Goal: Book appointment/travel/reservation

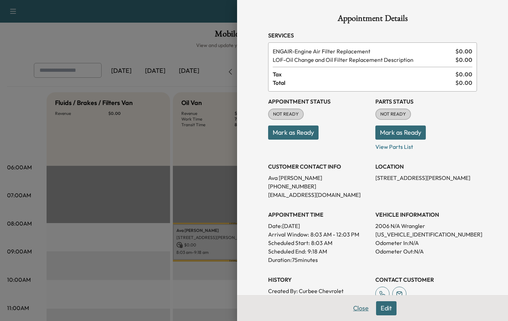
click at [365, 309] on button "Close" at bounding box center [361, 308] width 25 height 14
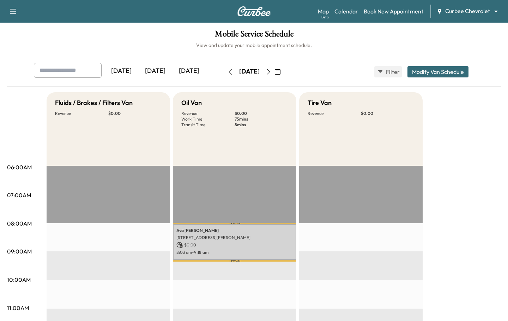
click at [456, 12] on body "Support Log Out Map Beta Calendar Book New Appointment Curbee Chevrolet *******…" at bounding box center [254, 160] width 508 height 321
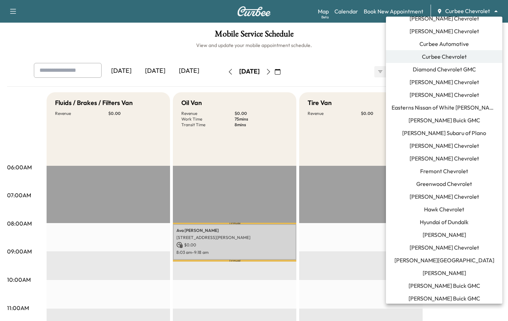
scroll to position [163, 0]
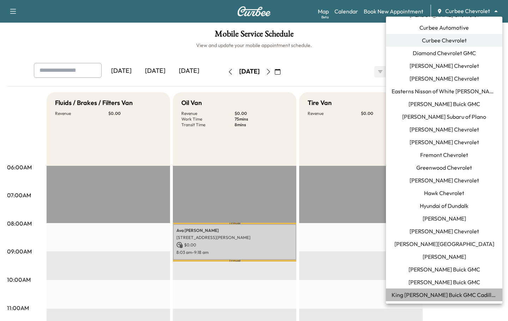
click at [419, 292] on span "King O'Rourke Buick GMC Cadillac" at bounding box center [444, 294] width 105 height 8
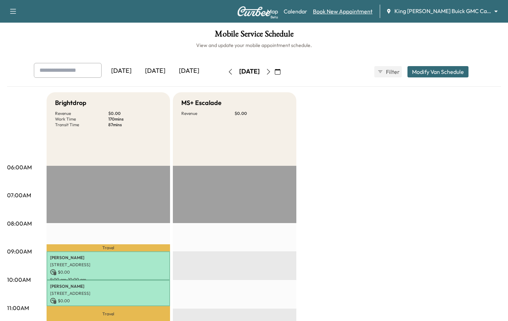
click at [363, 10] on link "Book New Appointment" at bounding box center [343, 11] width 60 height 8
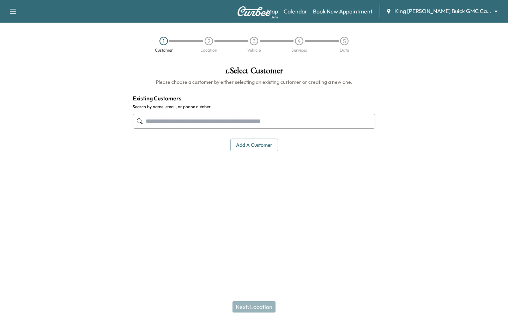
click at [183, 119] on input "text" at bounding box center [254, 121] width 243 height 15
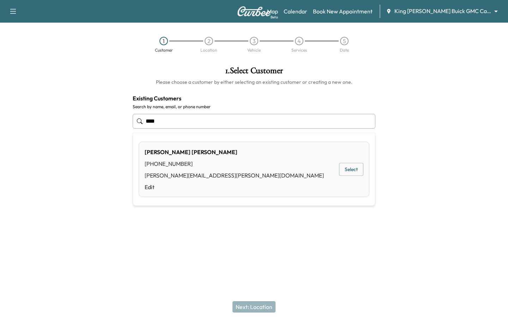
click at [347, 170] on button "Select" at bounding box center [351, 169] width 24 height 13
type input "**********"
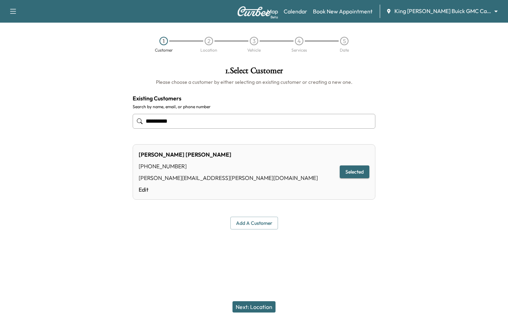
click at [251, 301] on button "Next: Location" at bounding box center [254, 306] width 43 height 11
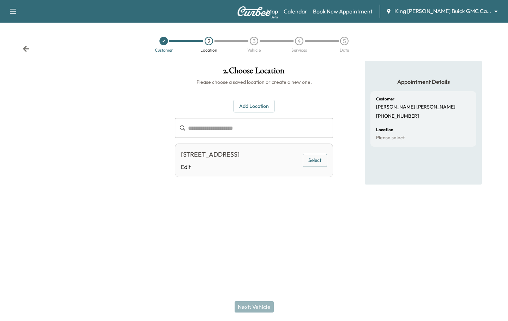
click at [315, 167] on button "Select" at bounding box center [315, 160] width 24 height 13
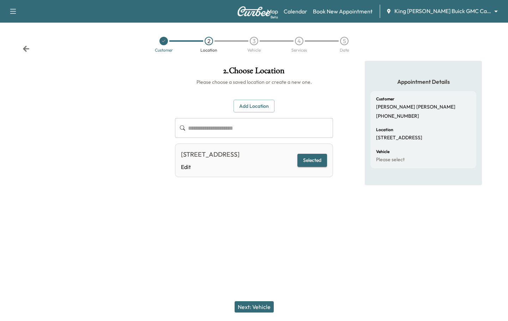
click at [248, 305] on button "Next: Vehicle" at bounding box center [254, 306] width 39 height 11
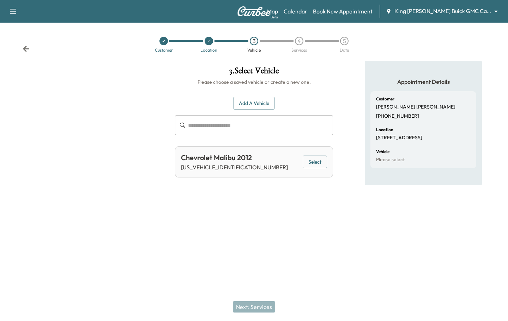
click at [138, 105] on div at bounding box center [84, 141] width 169 height 160
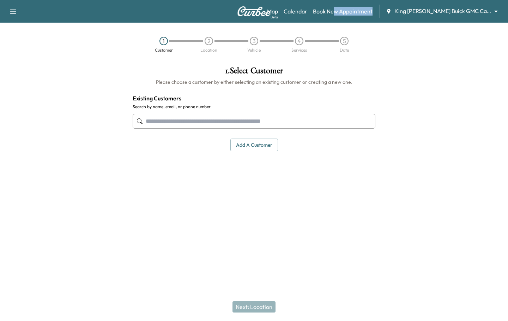
click at [345, 15] on div "Map Beta Calendar Book New Appointment King O'Rourke Buick GMC Cadillac *******…" at bounding box center [384, 11] width 235 height 13
click at [217, 124] on input "text" at bounding box center [254, 121] width 243 height 15
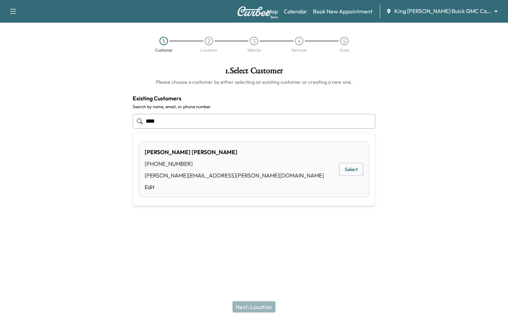
click at [344, 169] on button "Select" at bounding box center [351, 169] width 24 height 13
type input "**********"
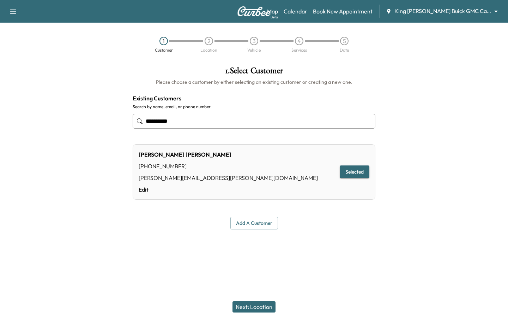
click at [254, 305] on button "Next: Location" at bounding box center [254, 306] width 43 height 11
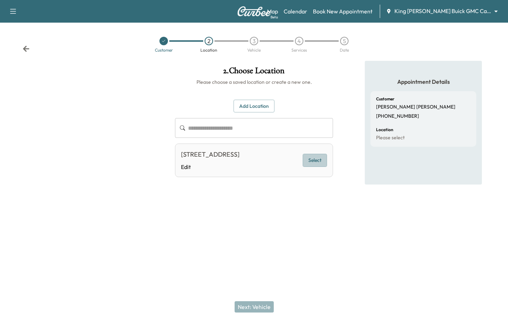
click at [320, 164] on button "Select" at bounding box center [315, 160] width 24 height 13
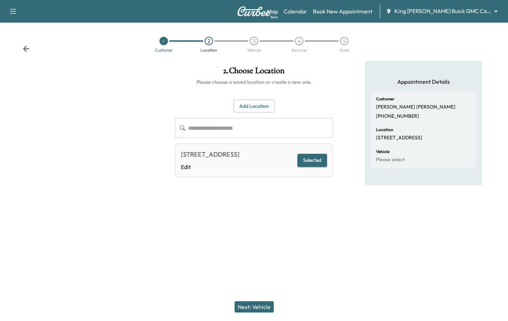
click at [240, 305] on button "Next: Vehicle" at bounding box center [254, 306] width 39 height 11
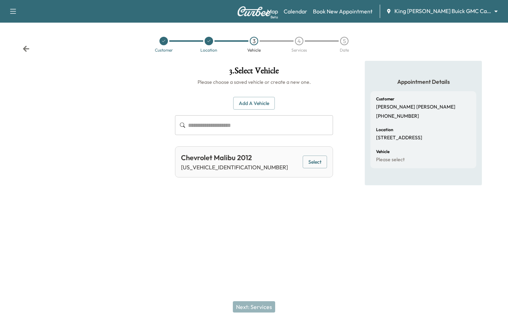
click at [304, 163] on button "Select" at bounding box center [315, 161] width 24 height 13
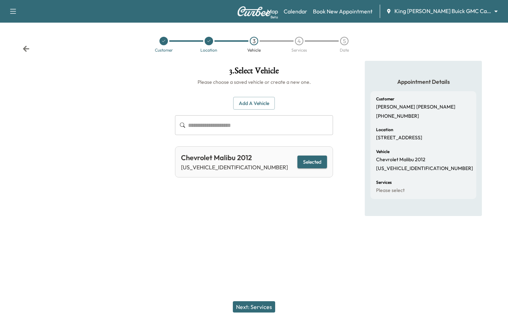
click at [260, 304] on button "Next: Services" at bounding box center [254, 306] width 42 height 11
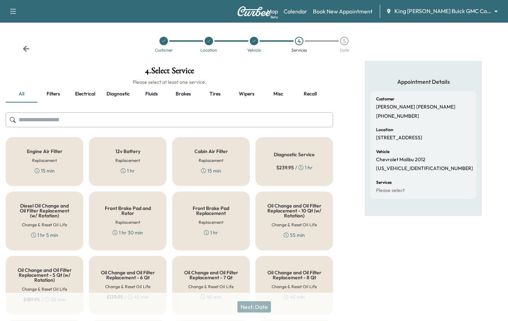
click at [304, 172] on div "Diagnostic Service $ 239.95 / 1 hr" at bounding box center [295, 161] width 78 height 49
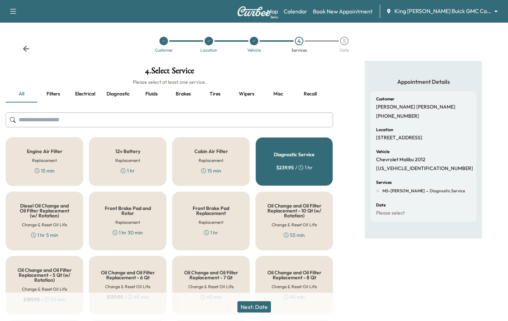
click at [263, 306] on button "Next: Date" at bounding box center [255, 306] width 34 height 11
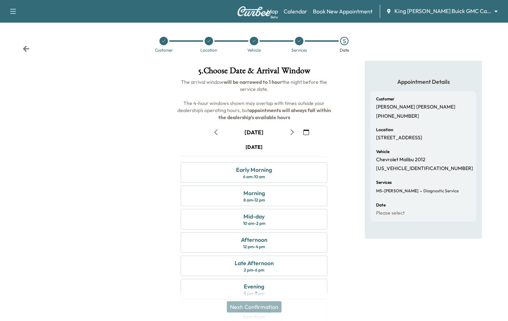
click at [308, 131] on icon "button" at bounding box center [307, 132] width 6 height 6
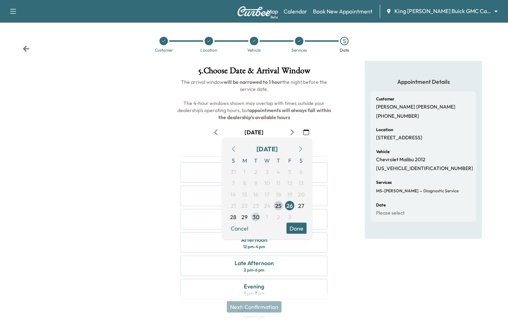
click at [256, 216] on span "30" at bounding box center [256, 217] width 7 height 8
click at [300, 227] on button "Done" at bounding box center [297, 227] width 20 height 11
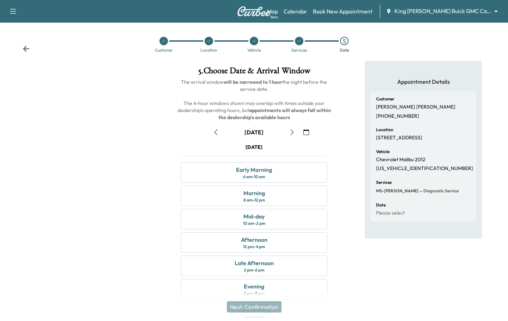
click at [292, 254] on div "Tuesday September 30 Early Morning 6 am - 10 am Morning 8 am - 12 pm Mid-day 10…" at bounding box center [254, 234] width 158 height 182
click at [287, 244] on div "Afternoon 12 pm - 4 pm" at bounding box center [254, 242] width 147 height 20
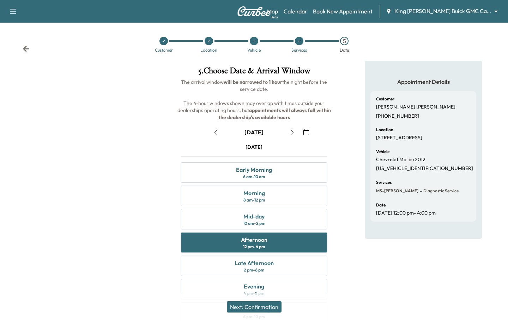
click at [248, 310] on button "Next: Confirmation" at bounding box center [254, 306] width 55 height 11
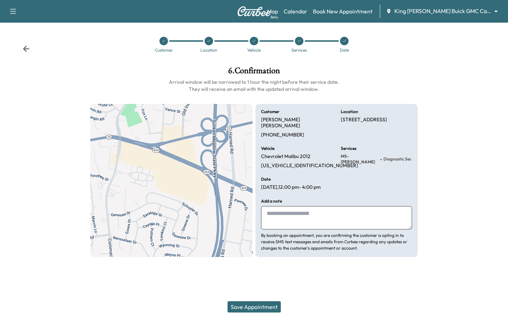
click at [248, 310] on button "Save Appointment" at bounding box center [254, 306] width 53 height 11
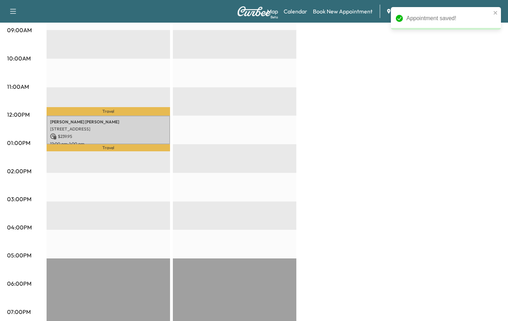
scroll to position [220, 0]
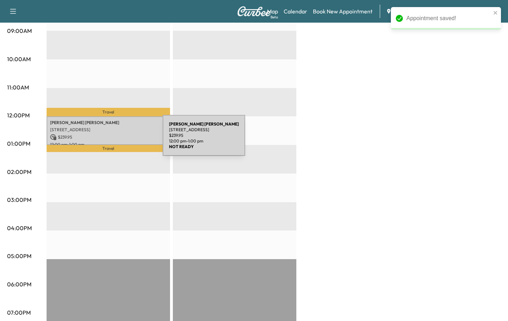
click at [108, 135] on p "$ 239.95" at bounding box center [108, 137] width 116 height 6
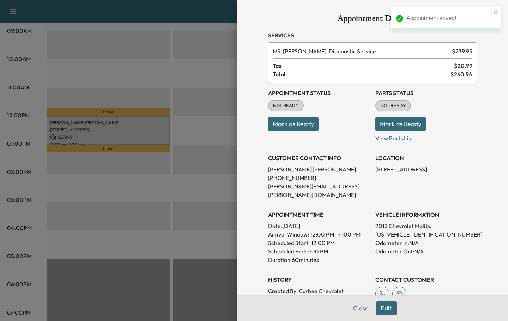
click at [387, 307] on button "Edit" at bounding box center [386, 308] width 20 height 14
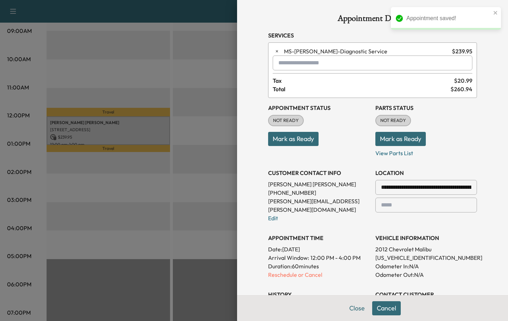
click at [290, 262] on p "Duration: 60 minutes" at bounding box center [319, 266] width 102 height 8
click at [289, 270] on p "Reschedule or Cancel" at bounding box center [319, 274] width 102 height 8
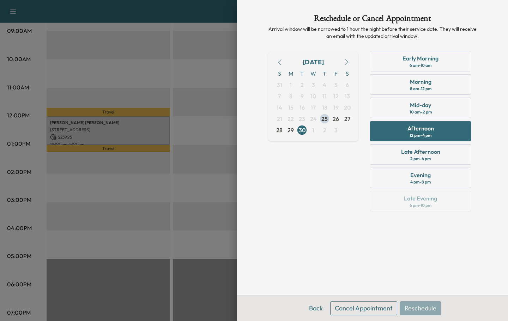
click at [339, 301] on button "Cancel Appointment" at bounding box center [363, 308] width 67 height 14
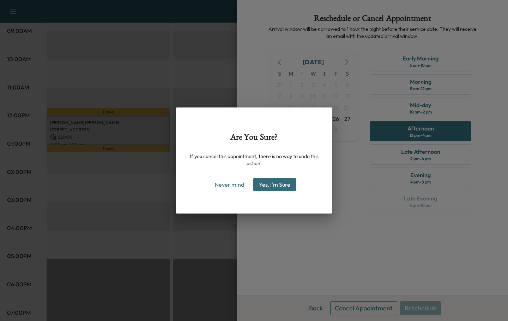
click at [274, 180] on button "Yes, I'm Sure" at bounding box center [274, 184] width 43 height 13
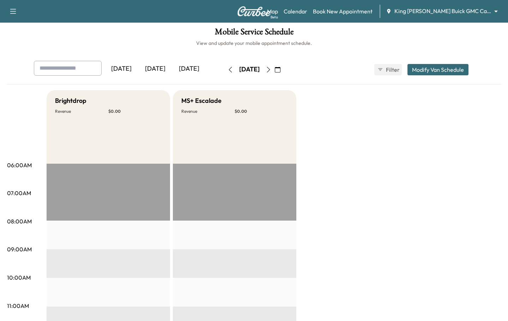
scroll to position [0, 0]
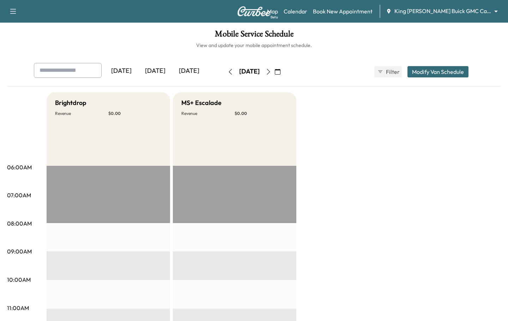
click at [225, 74] on button "button" at bounding box center [231, 71] width 12 height 11
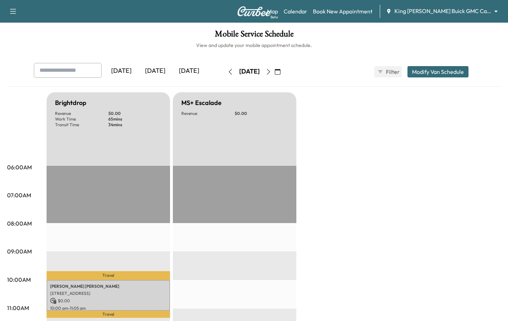
scroll to position [67, 0]
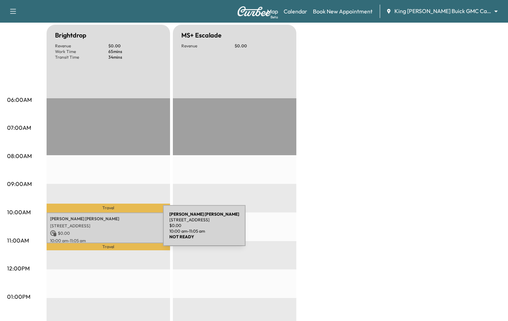
click at [110, 229] on div "Chris Mudd 98 Veterans Memorial Hwy, Commack, NY 11725, USA $ 0.00 10:00 am - 1…" at bounding box center [109, 227] width 124 height 31
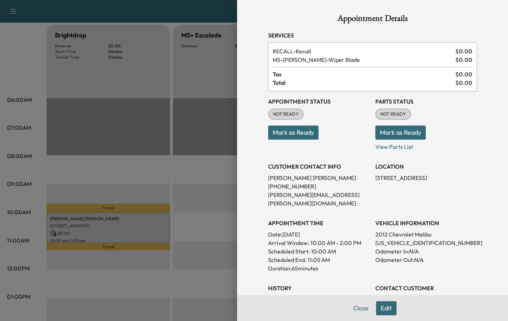
click at [393, 309] on button "Edit" at bounding box center [386, 308] width 20 height 14
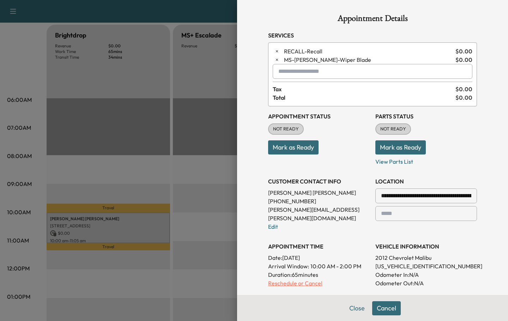
click at [317, 279] on p "Reschedule or Cancel" at bounding box center [319, 283] width 102 height 8
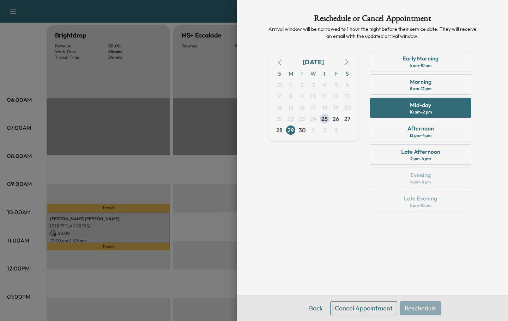
click at [353, 309] on button "Cancel Appointment" at bounding box center [363, 308] width 67 height 14
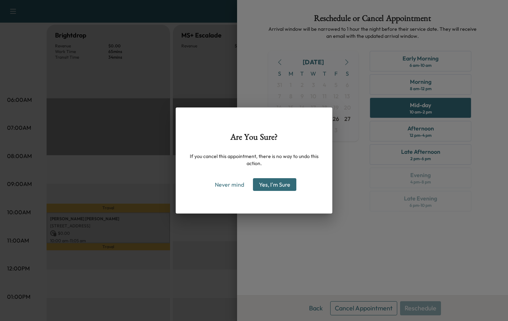
click at [270, 184] on button "Yes, I'm Sure" at bounding box center [274, 184] width 43 height 13
